Goal: Obtain resource: Download file/media

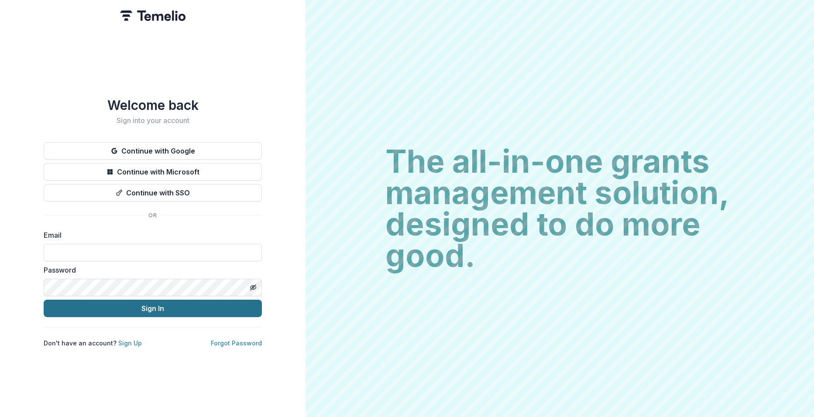
type input "**********"
click at [171, 307] on button "Sign In" at bounding box center [153, 308] width 218 height 17
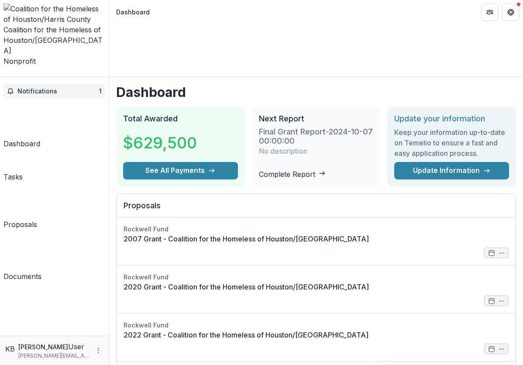
click at [53, 88] on span "Notifications" at bounding box center [58, 91] width 82 height 7
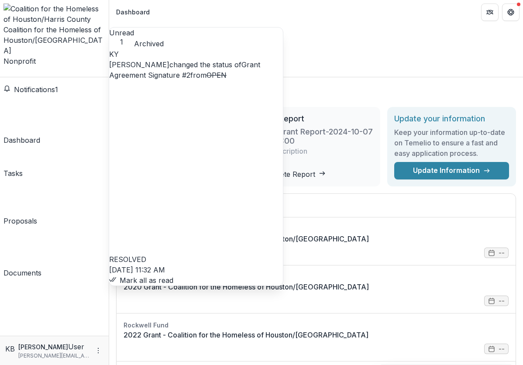
click at [216, 75] on link "Grant Agreement Signature #2" at bounding box center [184, 69] width 151 height 19
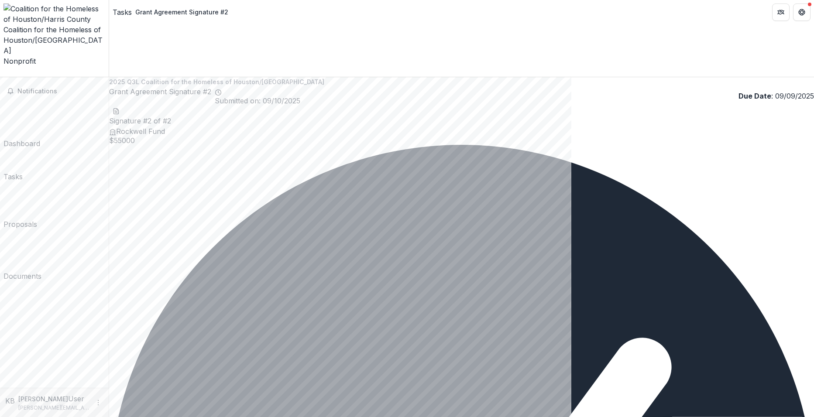
click at [117, 111] on line "download-word-button" at bounding box center [116, 111] width 3 height 0
click at [40, 138] on div "Dashboard" at bounding box center [21, 143] width 37 height 10
